Goal: Information Seeking & Learning: Learn about a topic

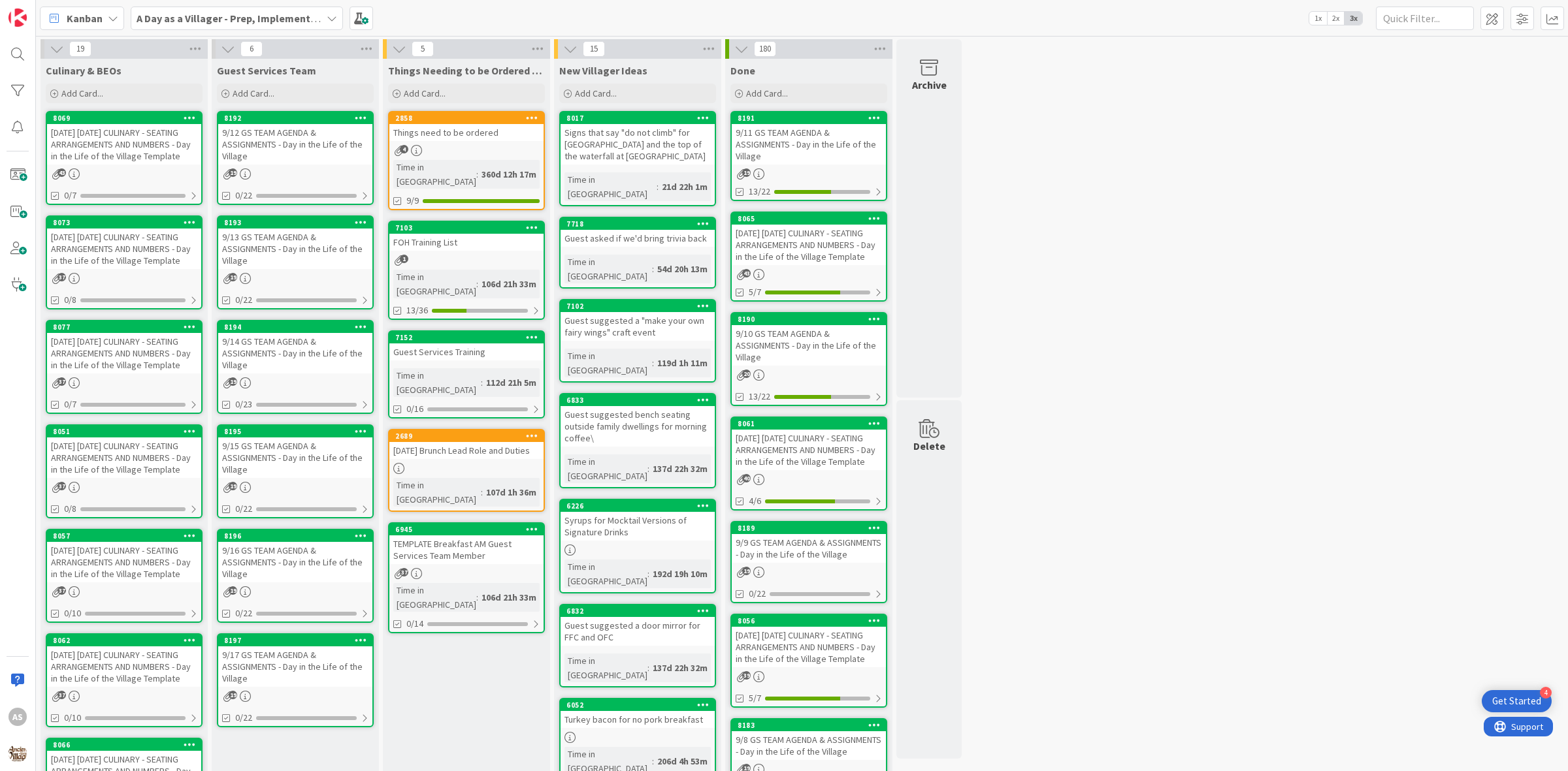
scroll to position [47, 0]
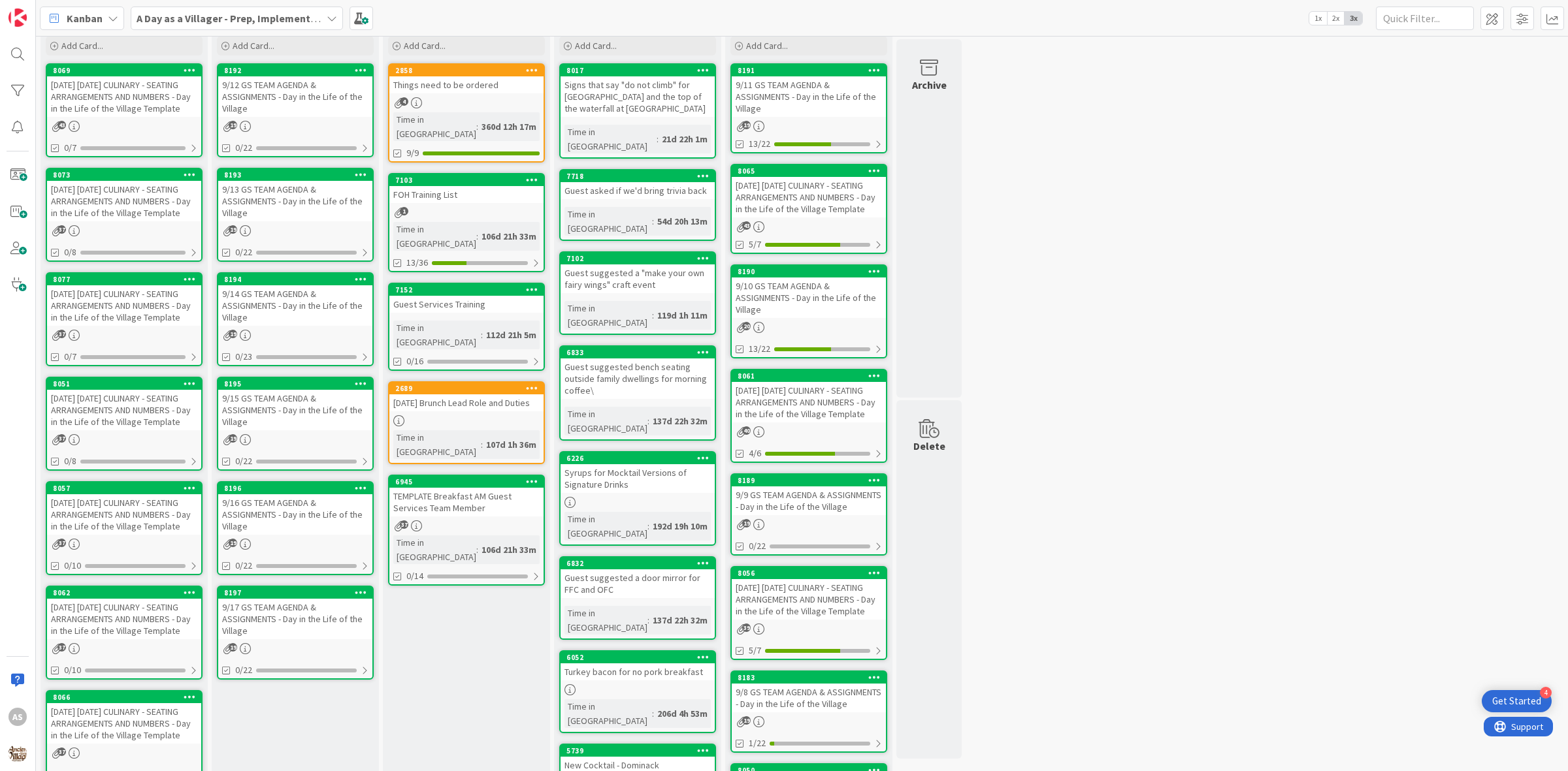
click at [294, 106] on div "9/12 GS TEAM AGENDA & ASSIGNMENTS - Day in the Life of the Village" at bounding box center [295, 96] width 154 height 41
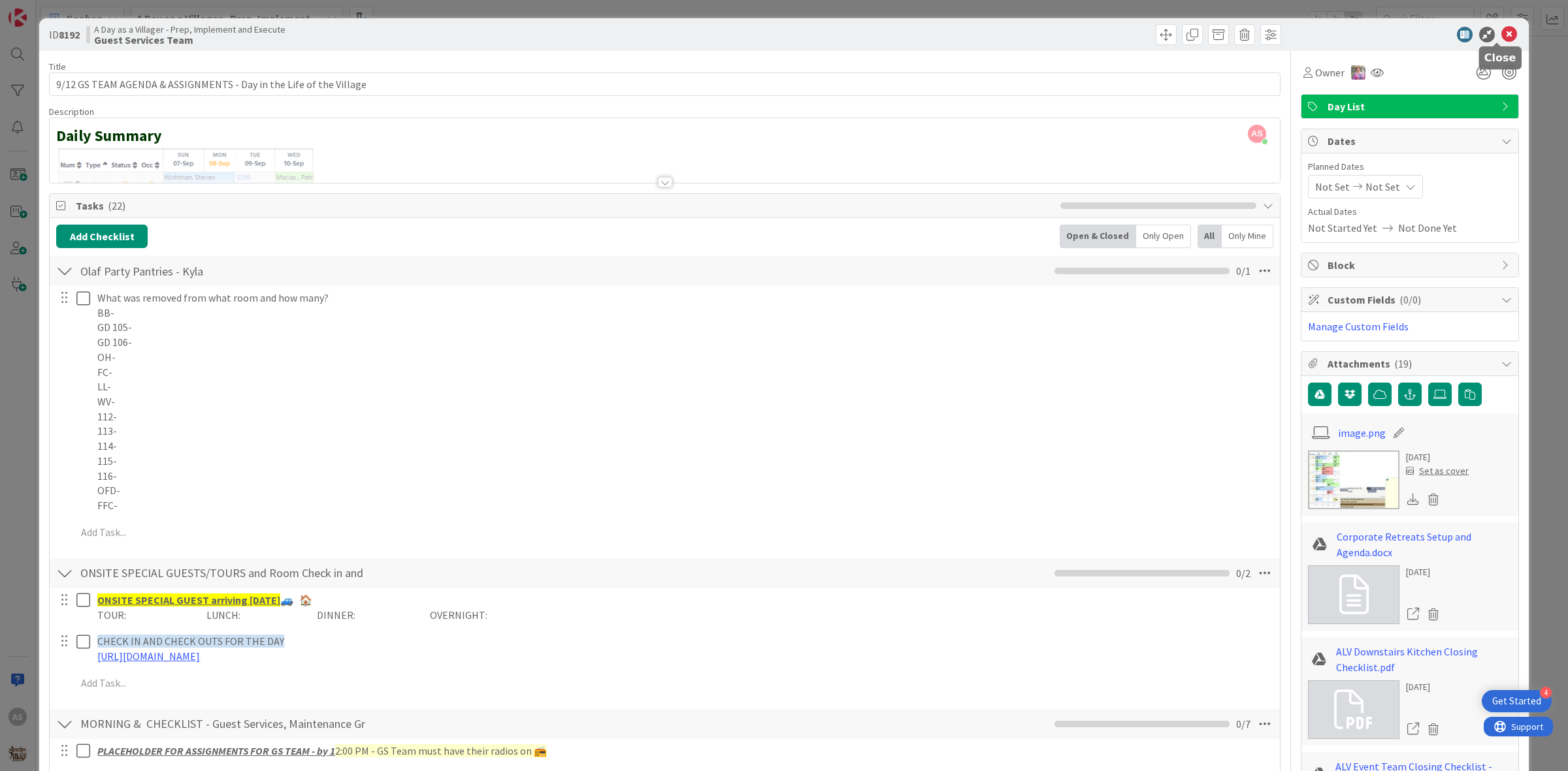
drag, startPoint x: 1499, startPoint y: 31, endPoint x: 1491, endPoint y: 31, distance: 8.0
click at [1501, 31] on icon at bounding box center [1509, 34] width 16 height 16
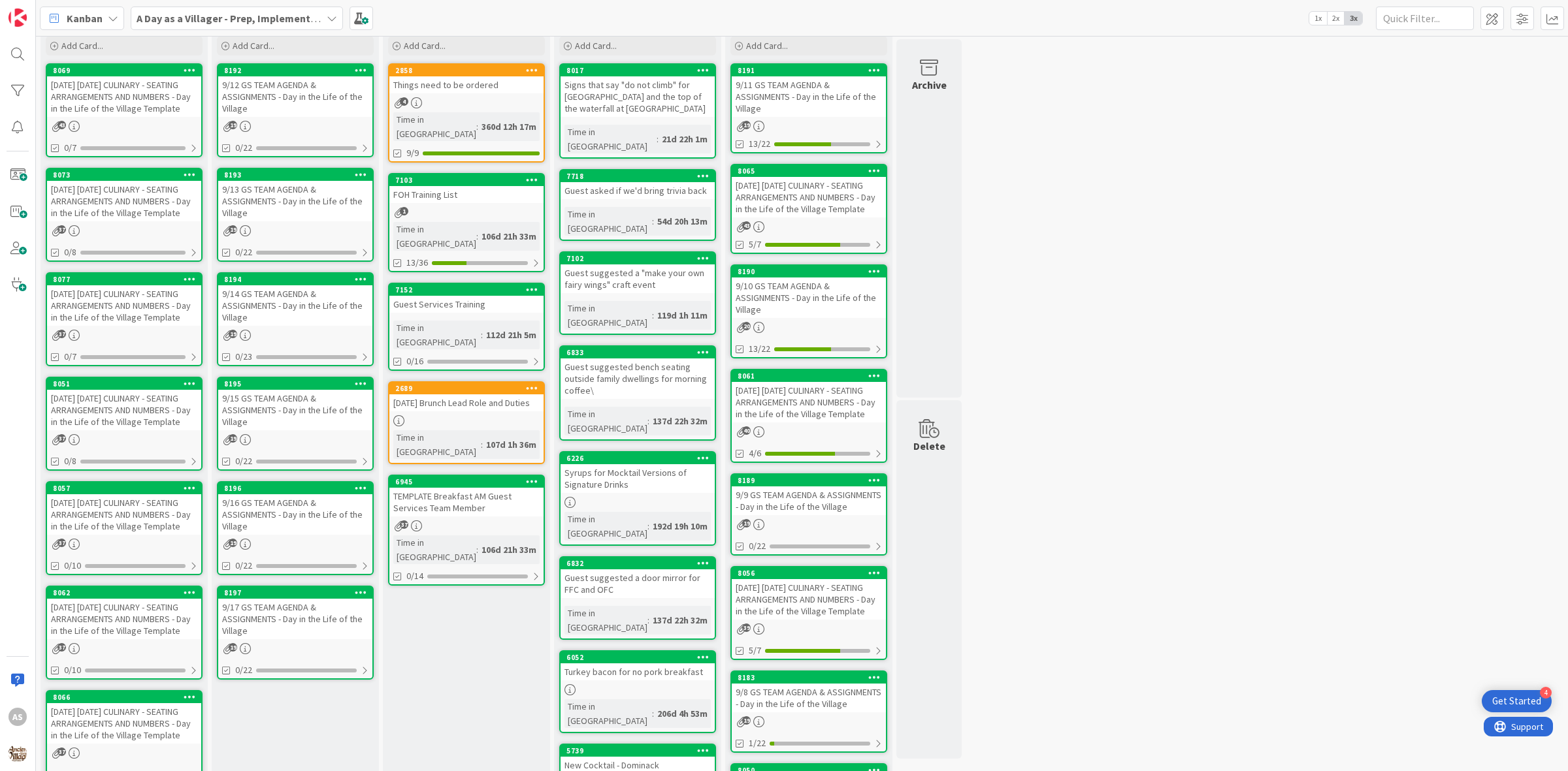
click at [742, 107] on div "9/11 GS TEAM AGENDA & ASSIGNMENTS - Day in the Life of the Village" at bounding box center [809, 96] width 154 height 41
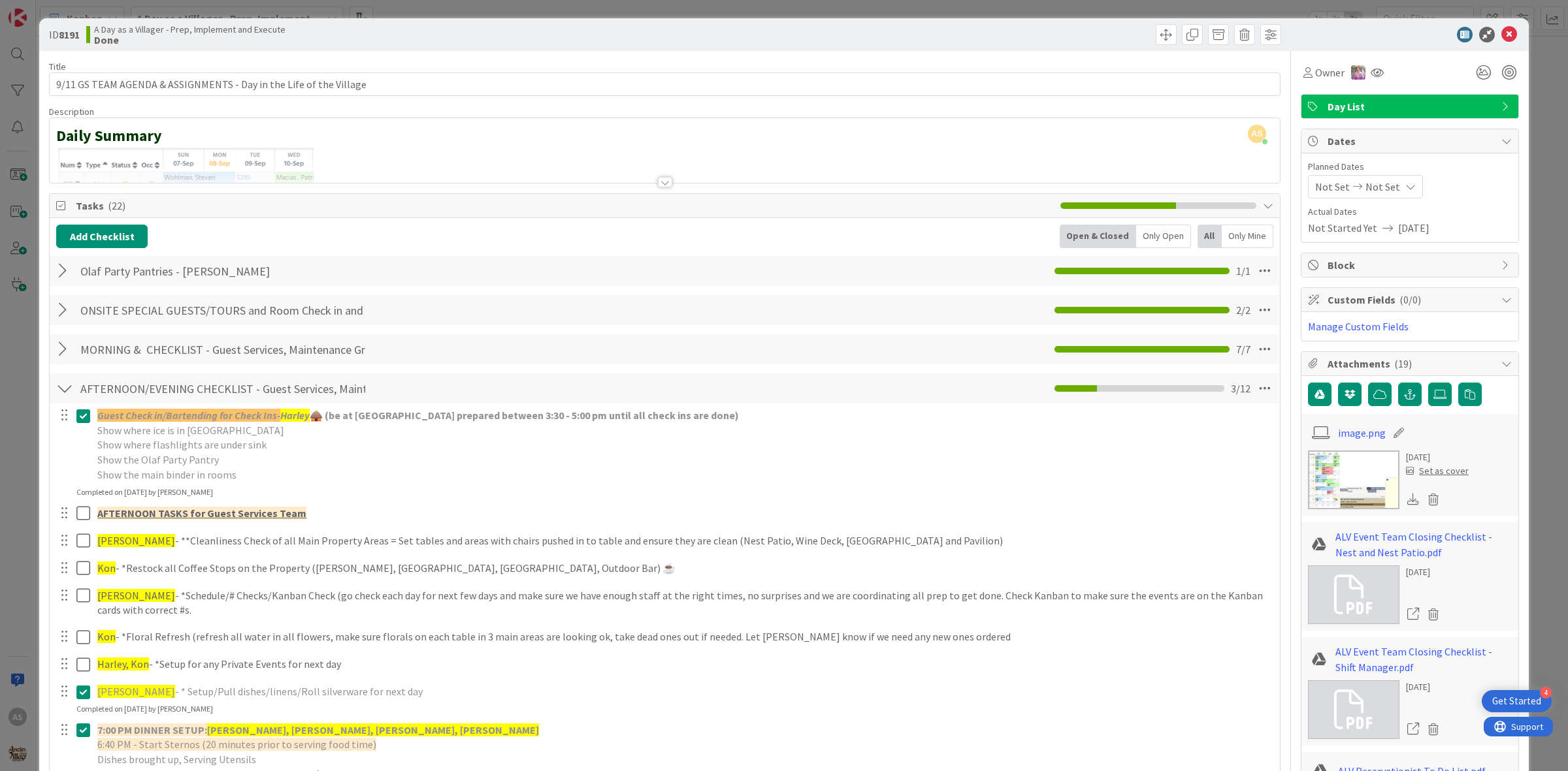
click at [70, 266] on div at bounding box center [65, 270] width 17 height 23
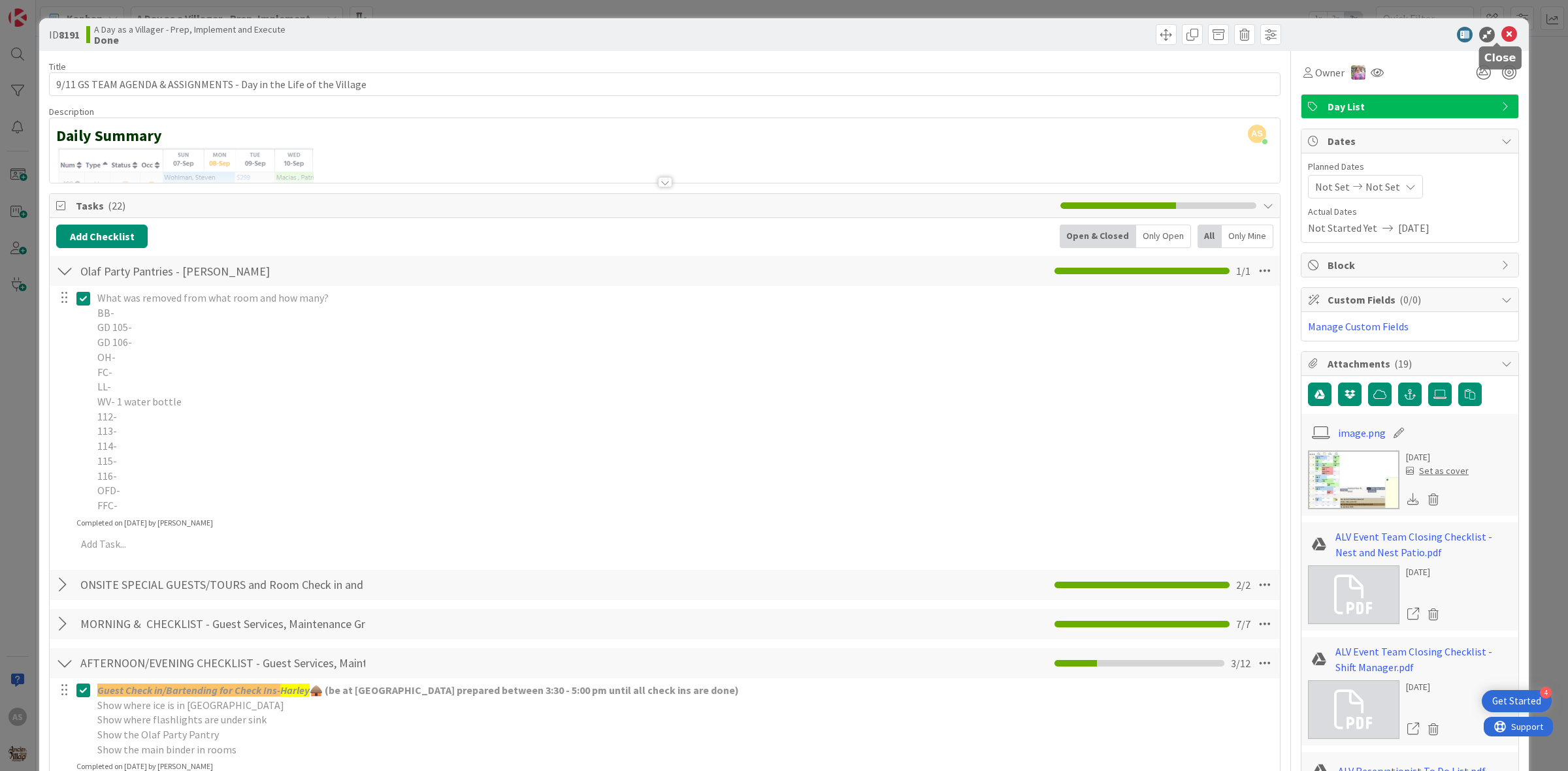
click at [1501, 31] on icon at bounding box center [1509, 34] width 16 height 16
